Goal: Task Accomplishment & Management: Manage account settings

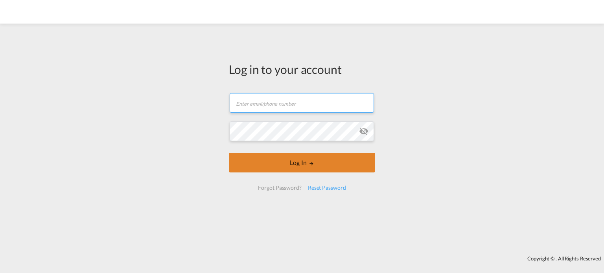
type input "[PERSON_NAME][EMAIL_ADDRESS][PERSON_NAME][DOMAIN_NAME]"
click at [286, 159] on button "Log In" at bounding box center [302, 163] width 146 height 20
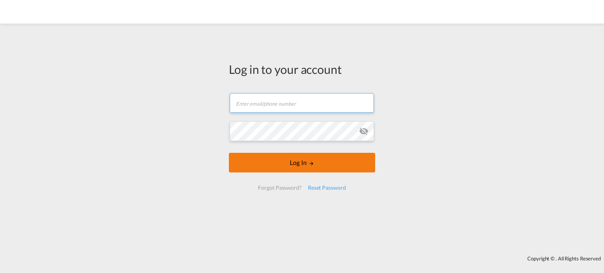
type input "[PERSON_NAME][EMAIL_ADDRESS][PERSON_NAME][DOMAIN_NAME]"
click at [300, 169] on button "Log In" at bounding box center [302, 163] width 146 height 20
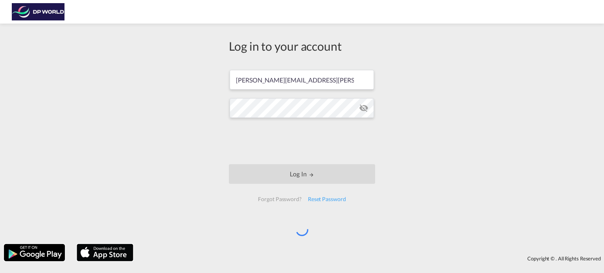
click at [39, 15] on img at bounding box center [38, 12] width 53 height 18
drag, startPoint x: 401, startPoint y: 94, endPoint x: 411, endPoint y: 72, distance: 24.1
click at [411, 72] on div "Log in to your account [PERSON_NAME][EMAIL_ADDRESS][PERSON_NAME][DOMAIN_NAME] L…" at bounding box center [302, 134] width 604 height 213
click at [432, 133] on div "Log in to your account [PERSON_NAME][EMAIL_ADDRESS][PERSON_NAME][DOMAIN_NAME] L…" at bounding box center [302, 134] width 604 height 213
drag, startPoint x: 457, startPoint y: 11, endPoint x: 423, endPoint y: 86, distance: 82.7
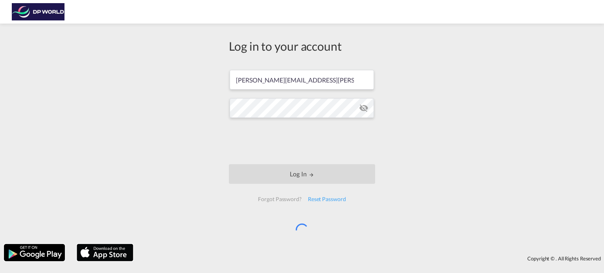
click at [423, 86] on div "Log in to your account [PERSON_NAME][EMAIL_ADDRESS][PERSON_NAME][DOMAIN_NAME] L…" at bounding box center [302, 134] width 604 height 213
click at [412, 239] on div "Log in to your account [PERSON_NAME][EMAIL_ADDRESS][PERSON_NAME][DOMAIN_NAME] L…" at bounding box center [302, 134] width 604 height 213
click at [37, 12] on img at bounding box center [38, 12] width 53 height 18
